Goal: Transaction & Acquisition: Book appointment/travel/reservation

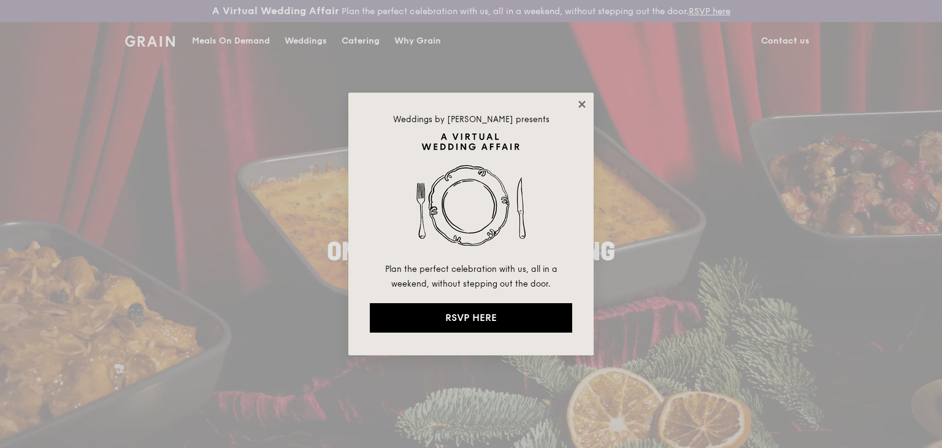
click at [583, 99] on icon at bounding box center [582, 104] width 11 height 11
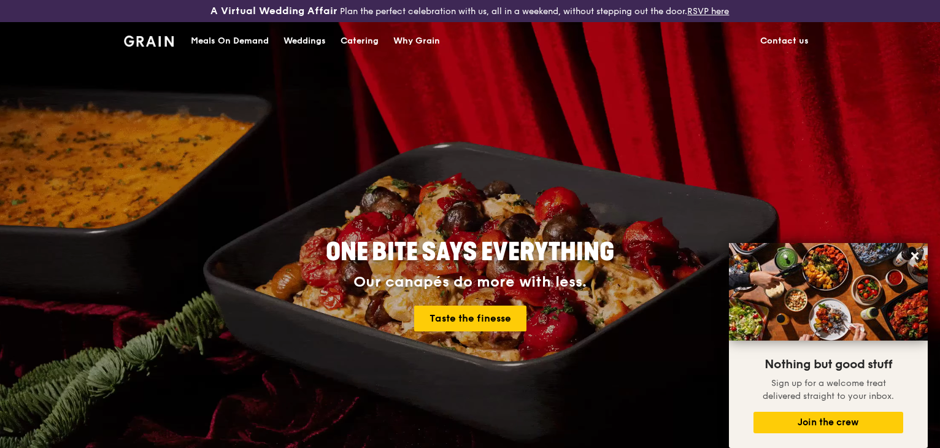
click at [163, 48] on h1 "Grain logo" at bounding box center [149, 39] width 50 height 37
click at [162, 41] on img at bounding box center [149, 41] width 50 height 11
click at [354, 40] on div "Catering" at bounding box center [359, 41] width 38 height 37
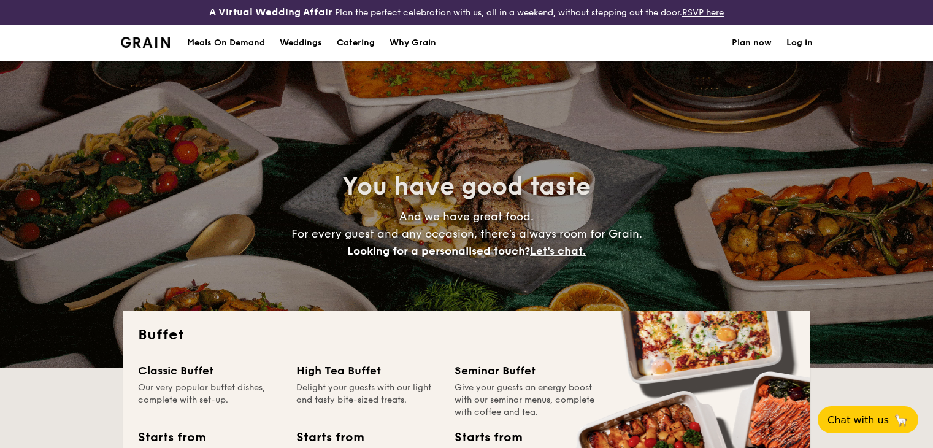
select select
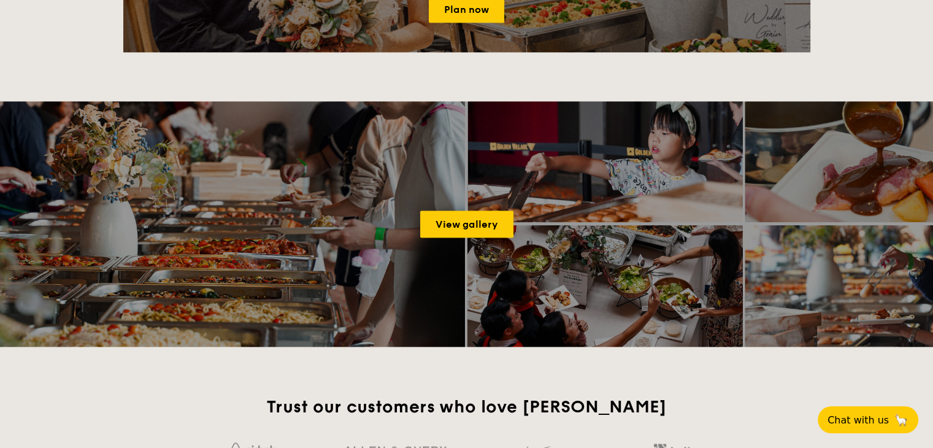
scroll to position [1534, 0]
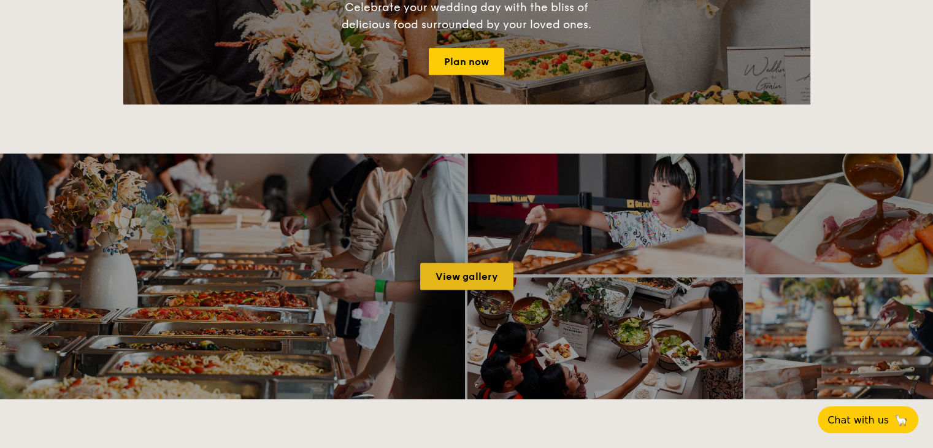
click at [473, 279] on link "View gallery" at bounding box center [466, 276] width 93 height 27
